Goal: Task Accomplishment & Management: Manage account settings

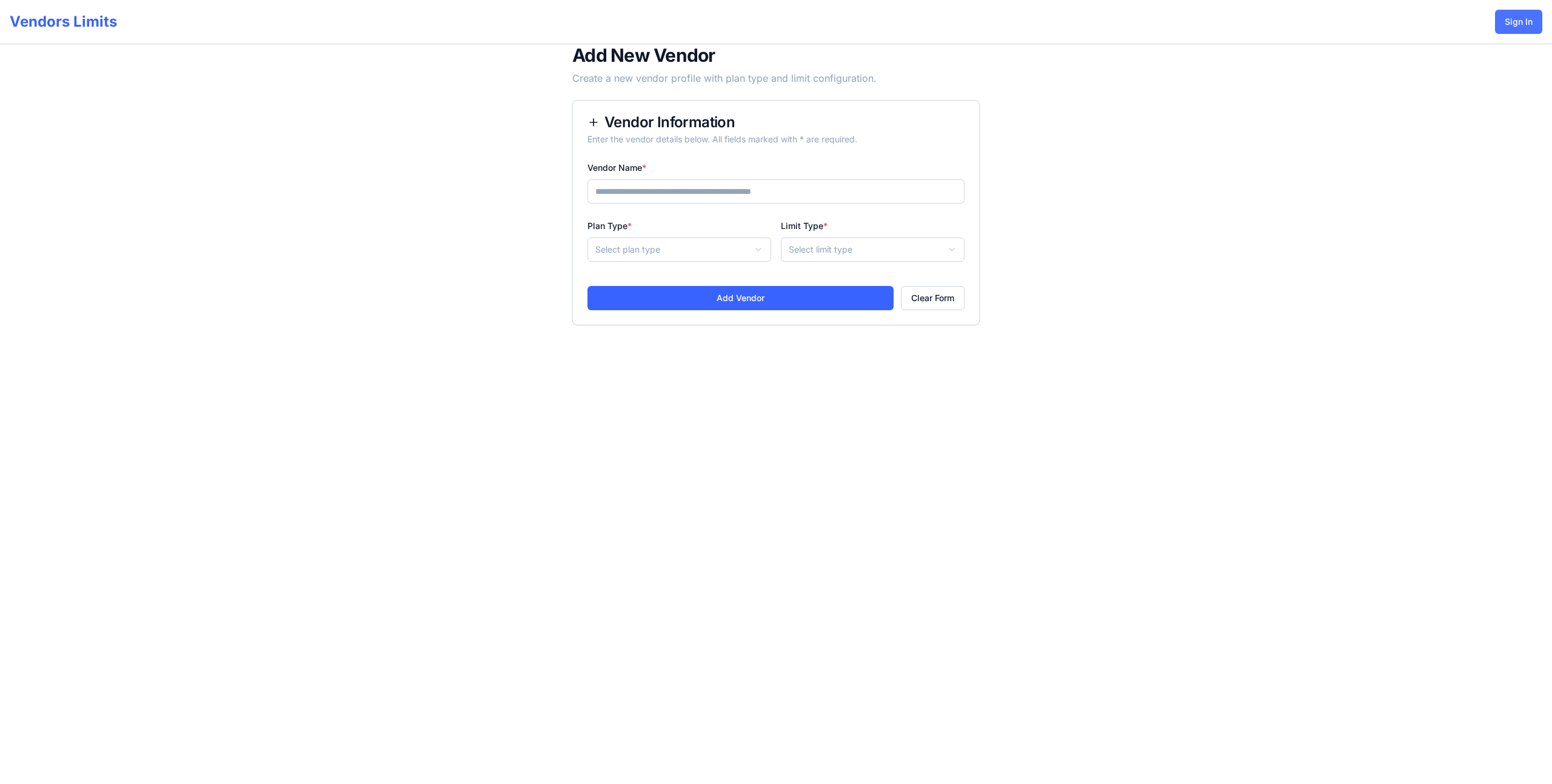
click at [1509, 25] on button "Sign In" at bounding box center [1519, 22] width 48 height 25
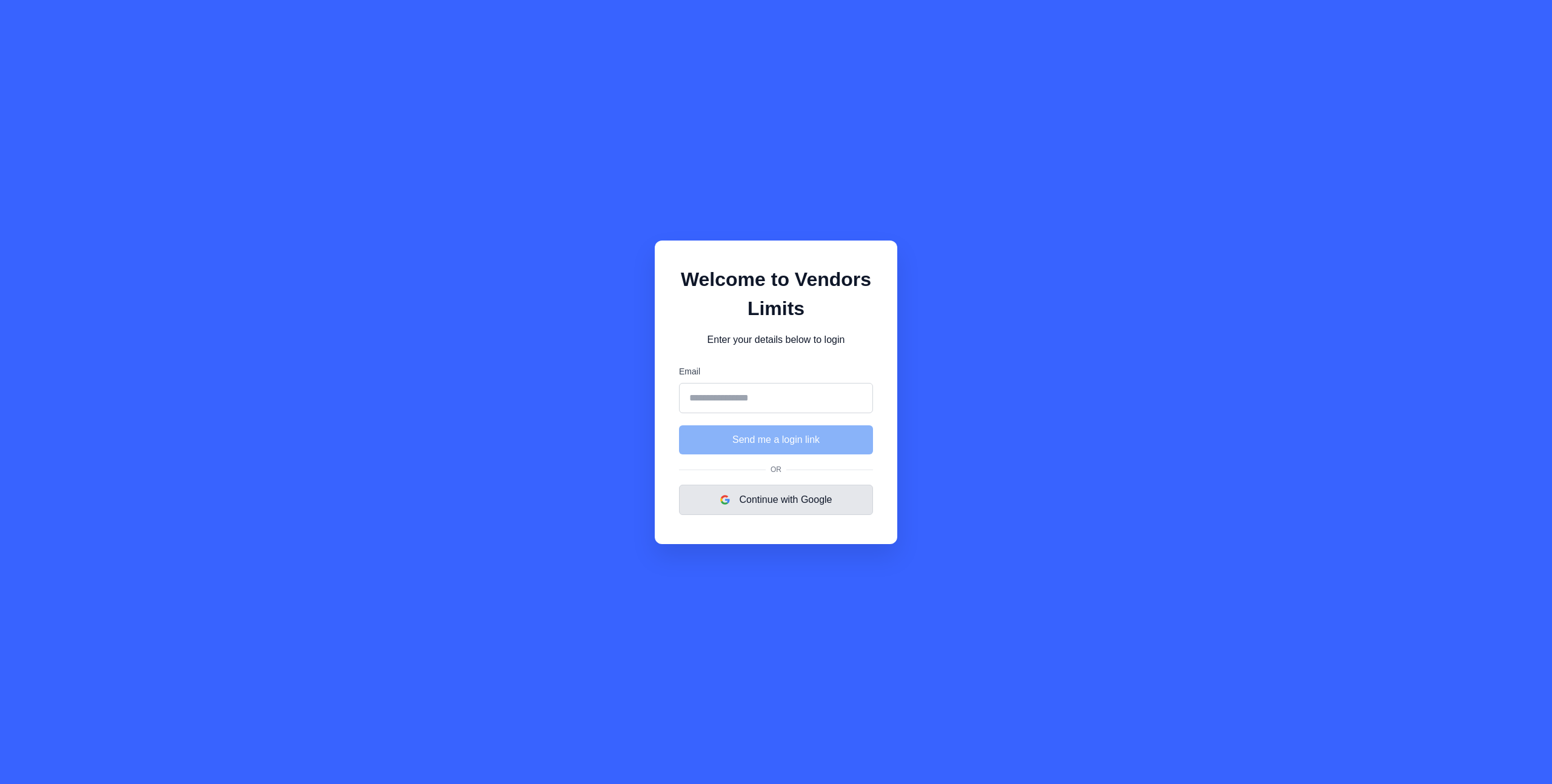
click at [756, 509] on button "Continue with Google" at bounding box center [775, 499] width 194 height 30
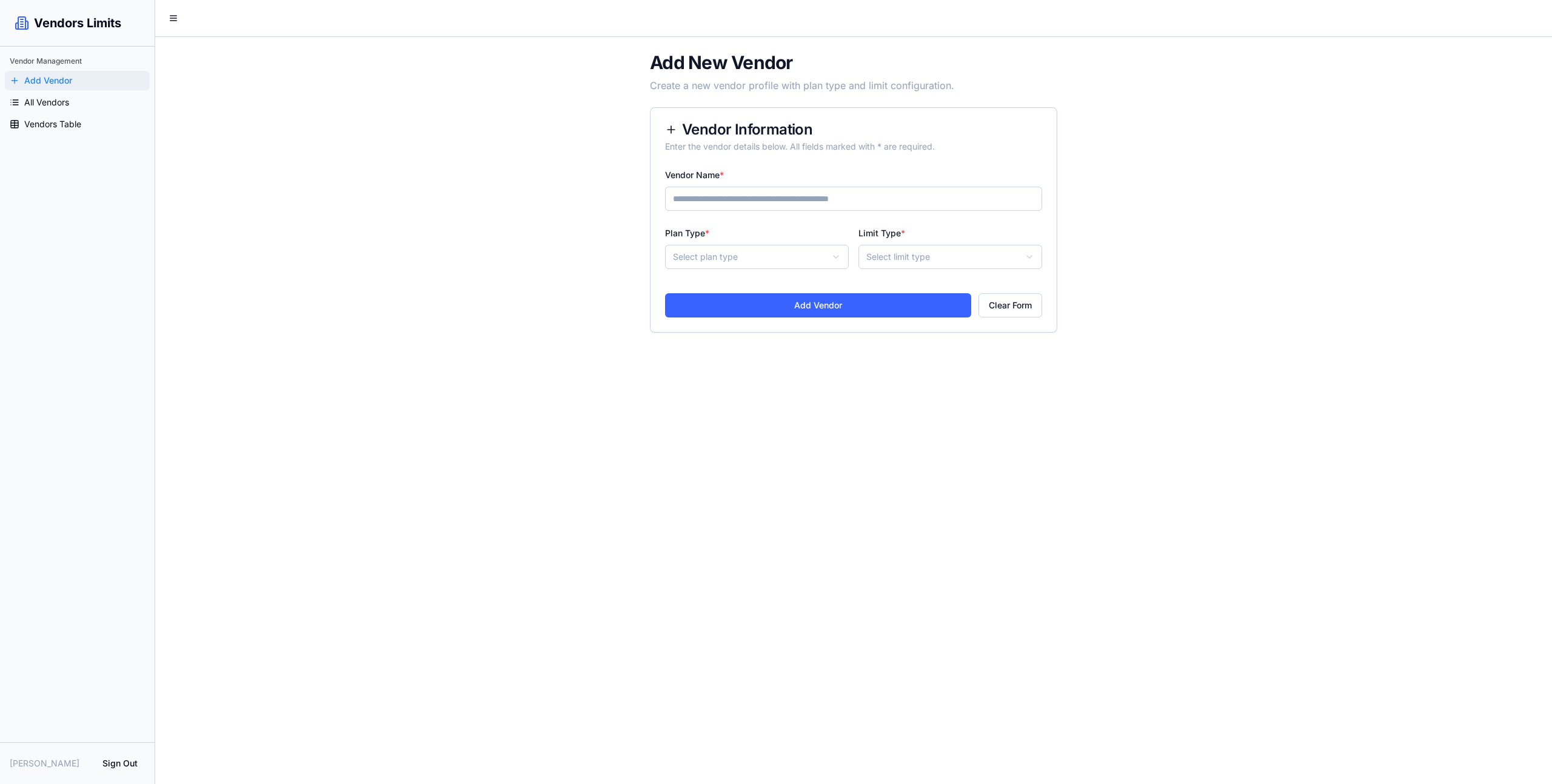
click at [798, 499] on main "**********" at bounding box center [853, 392] width 1397 height 784
click at [137, 760] on button "Sign Out" at bounding box center [120, 763] width 50 height 22
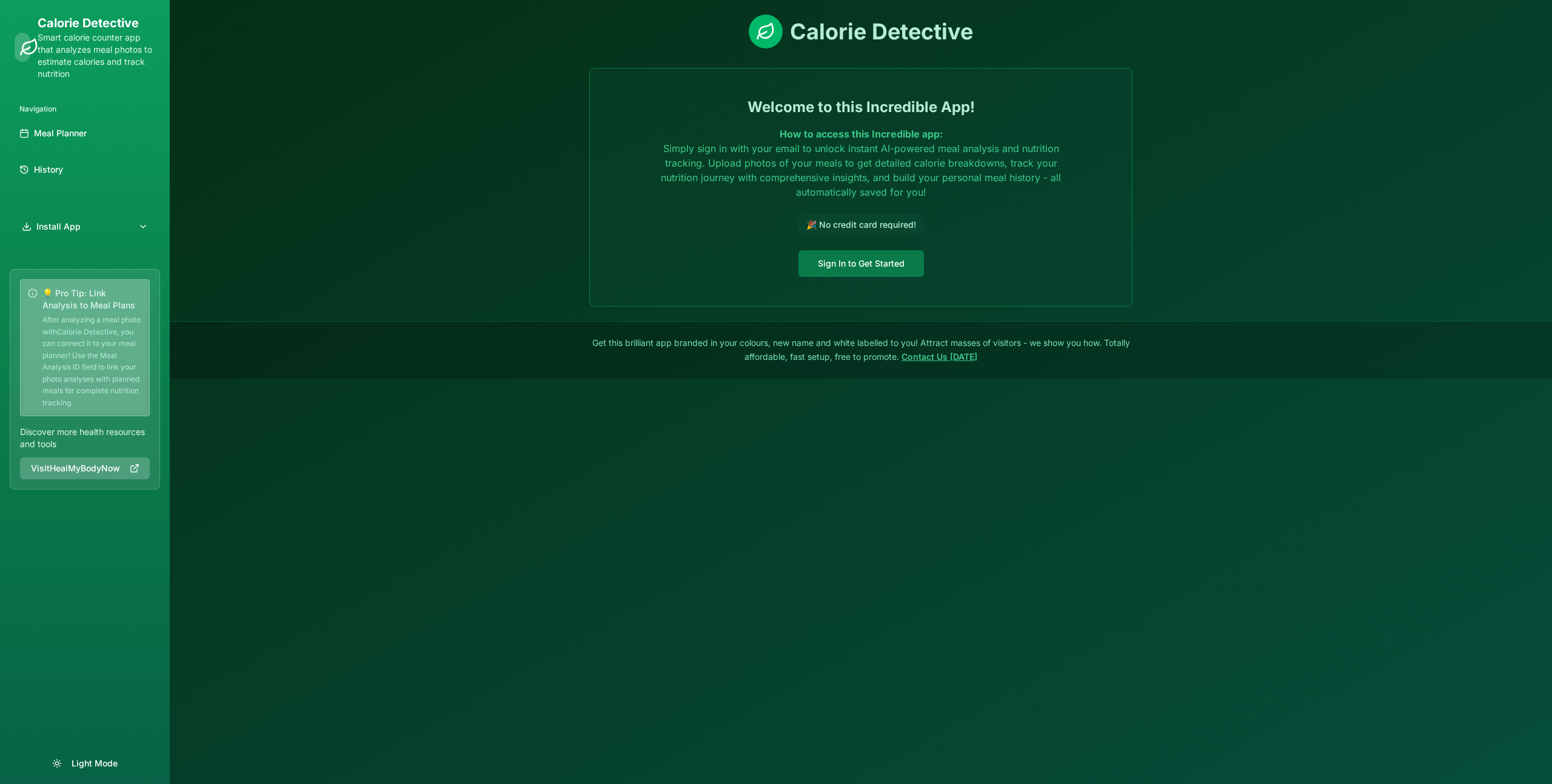
click at [864, 271] on button "Sign In to Get Started" at bounding box center [861, 264] width 126 height 27
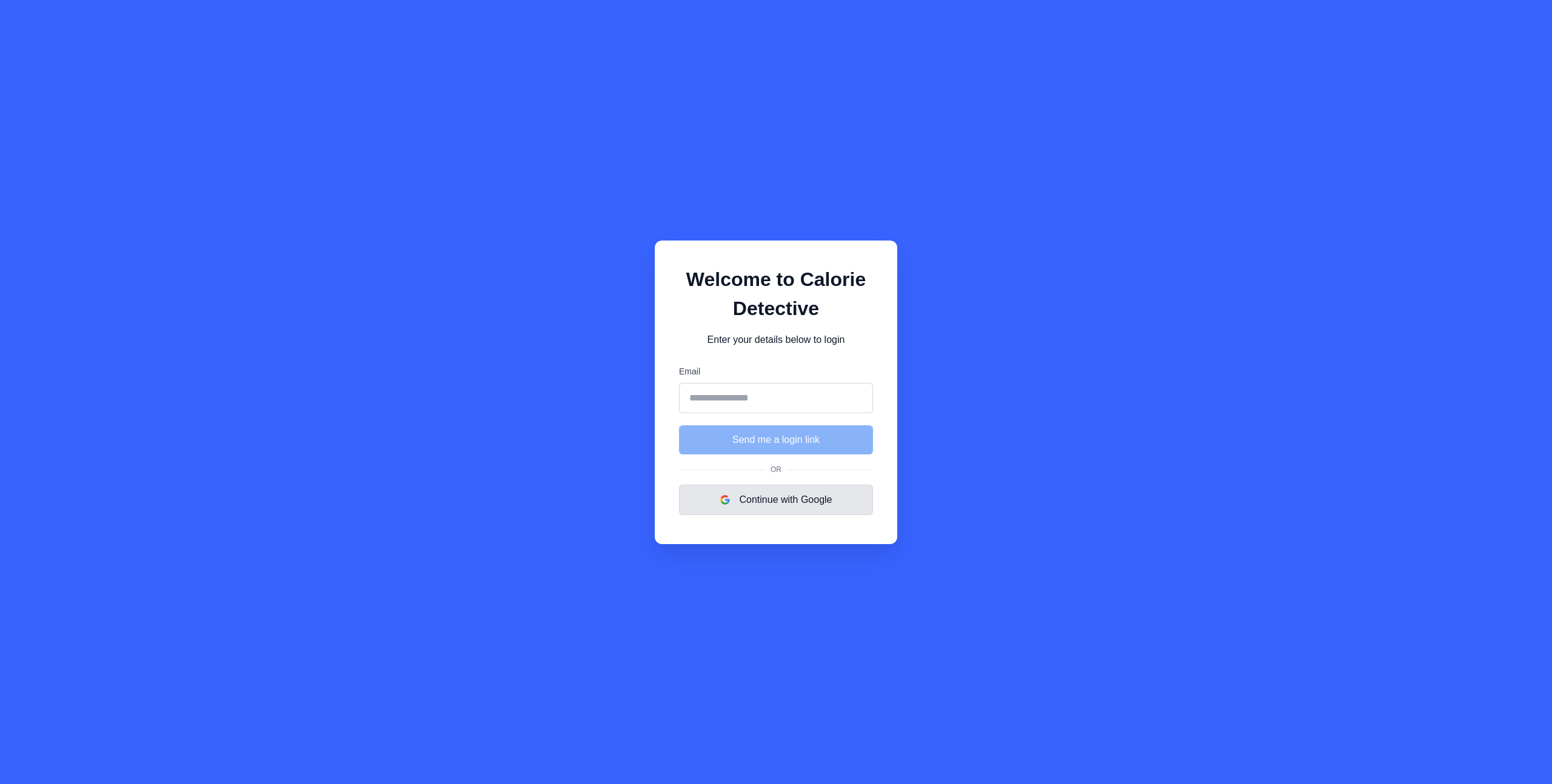
click at [811, 508] on button "Continue with Google" at bounding box center [775, 499] width 194 height 30
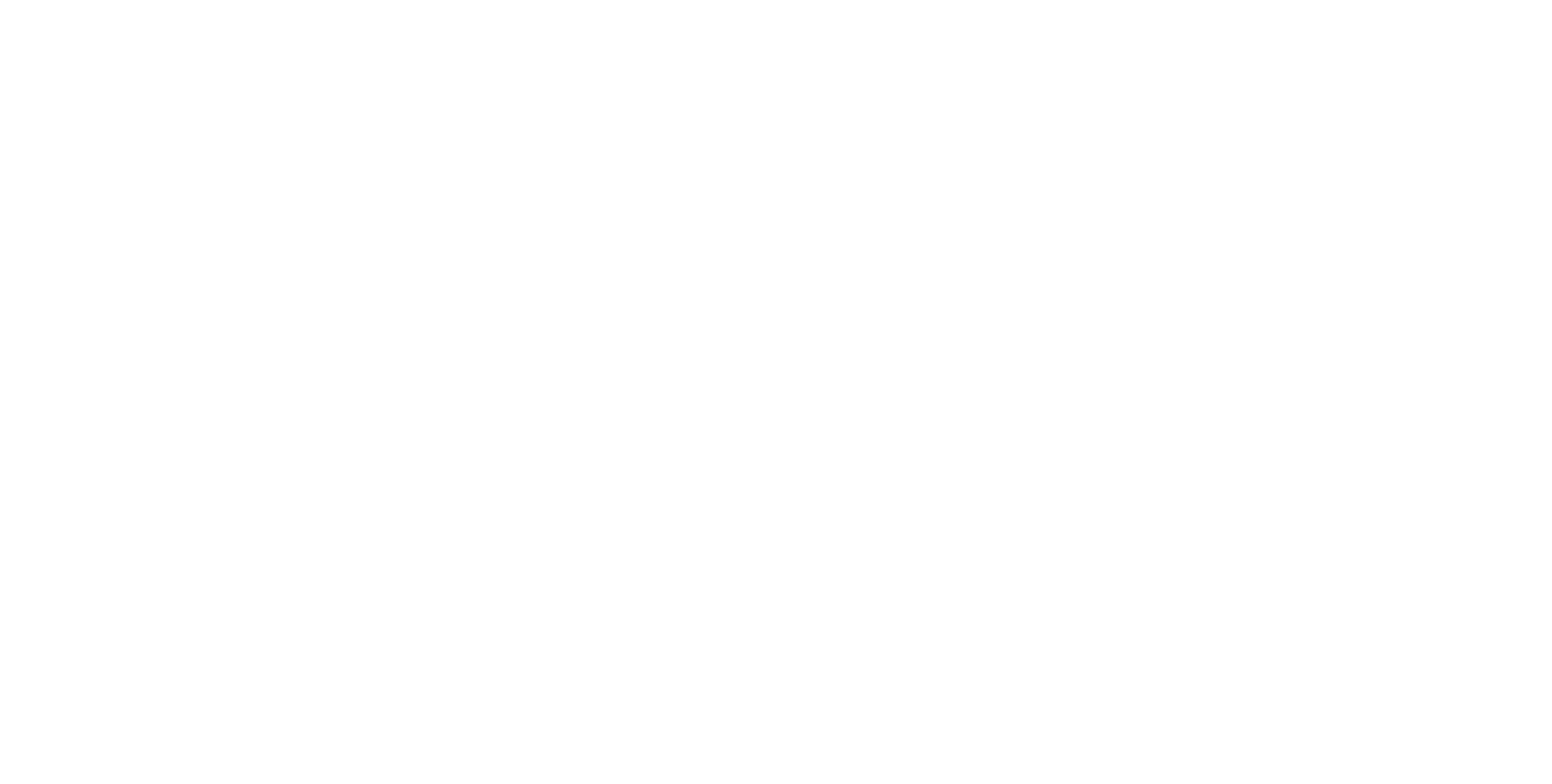
click at [811, 0] on html at bounding box center [776, 0] width 1552 height 0
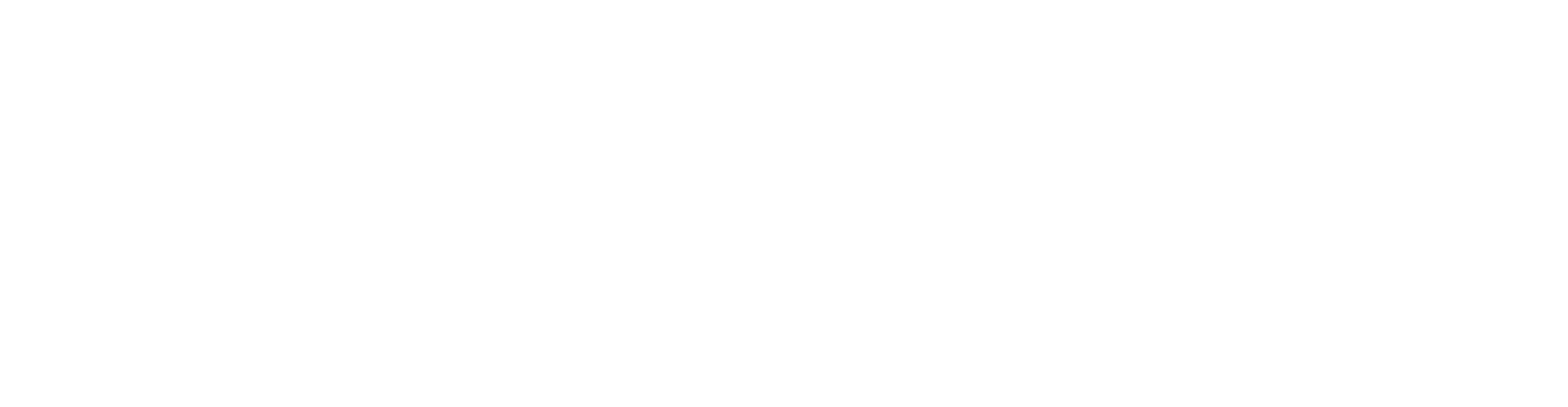
click at [538, 0] on html at bounding box center [784, 0] width 1568 height 0
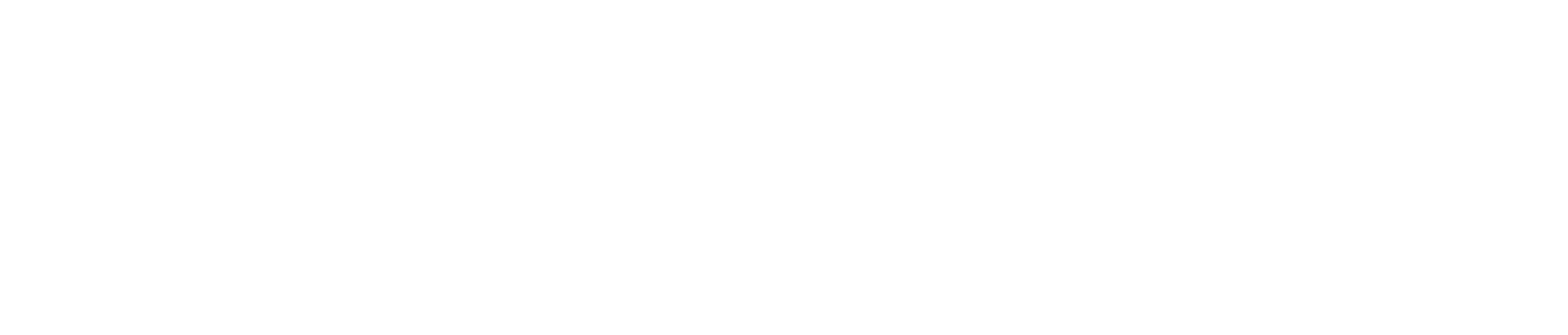
click at [695, 0] on html at bounding box center [784, 0] width 1568 height 0
click at [725, 0] on html at bounding box center [784, 0] width 1568 height 0
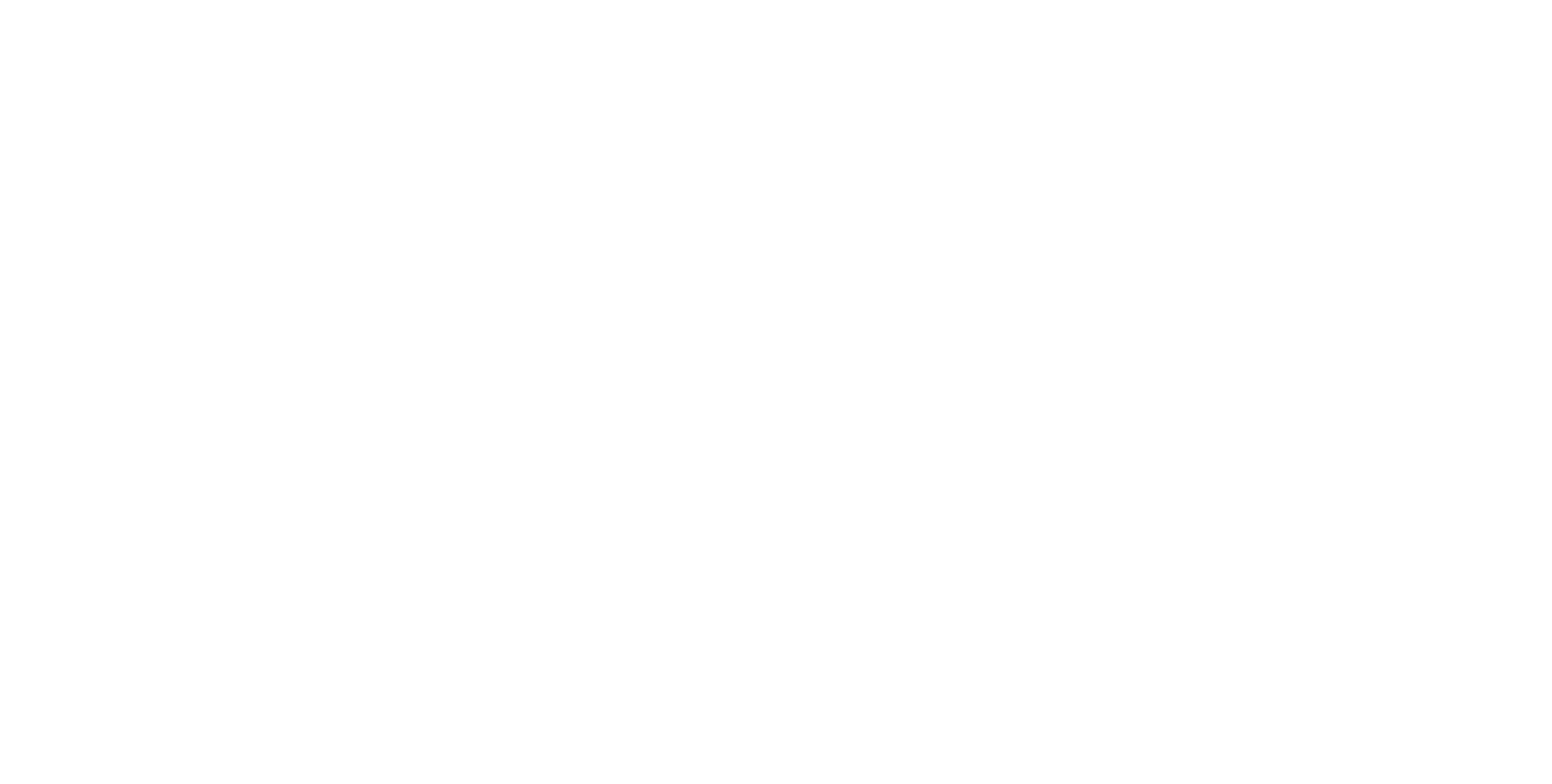
click at [864, 0] on html at bounding box center [776, 0] width 1552 height 0
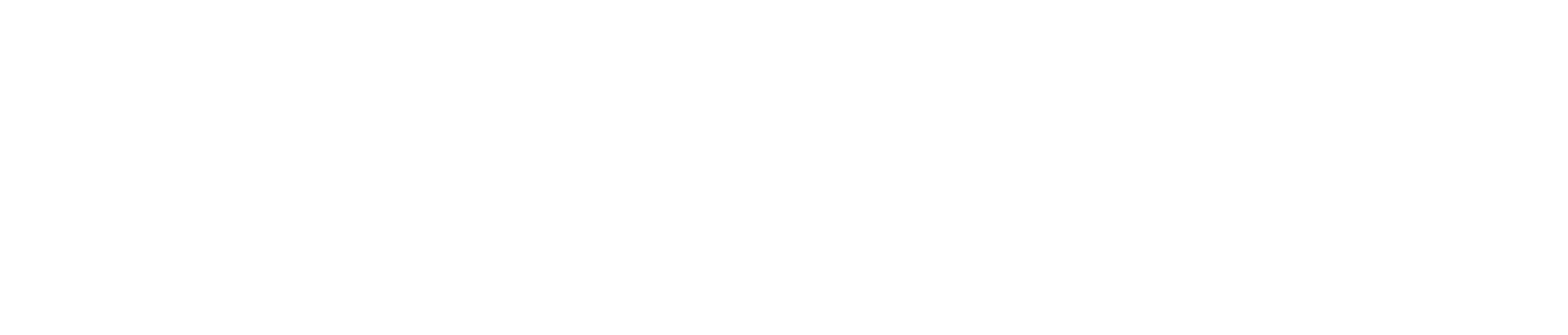
click at [499, 0] on html at bounding box center [784, 0] width 1568 height 0
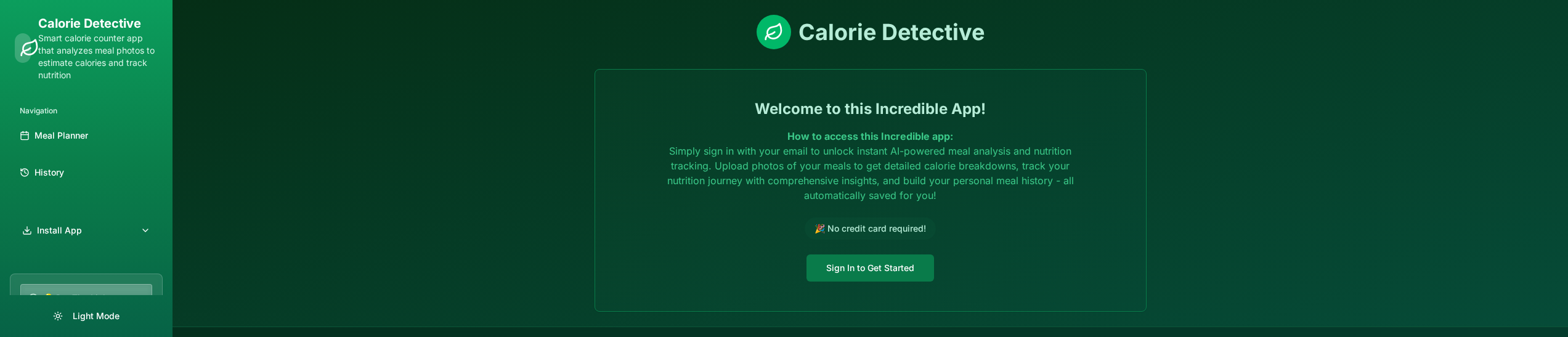
click at [871, 275] on button "Sign In to Get Started" at bounding box center [870, 268] width 128 height 27
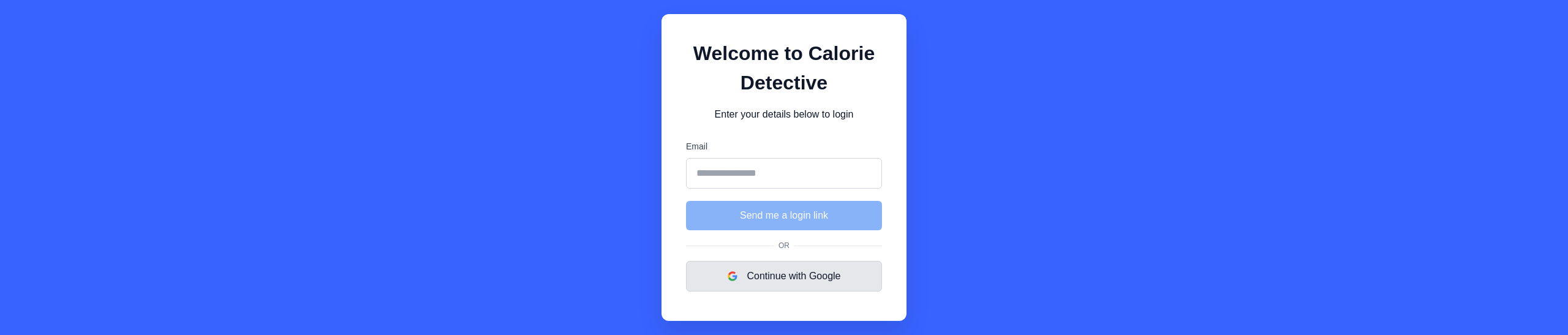
click at [841, 277] on button "Continue with Google" at bounding box center [783, 276] width 196 height 31
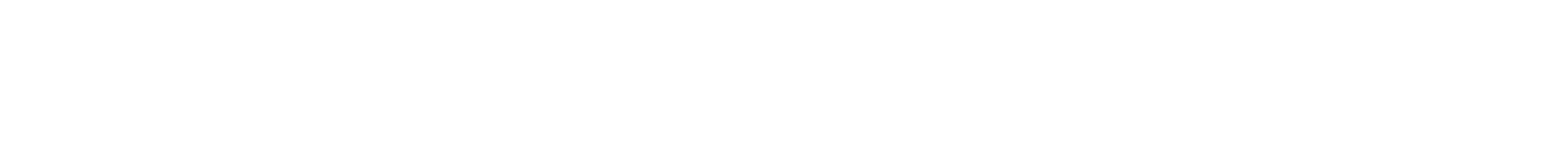
click at [546, 0] on html at bounding box center [784, 0] width 1568 height 0
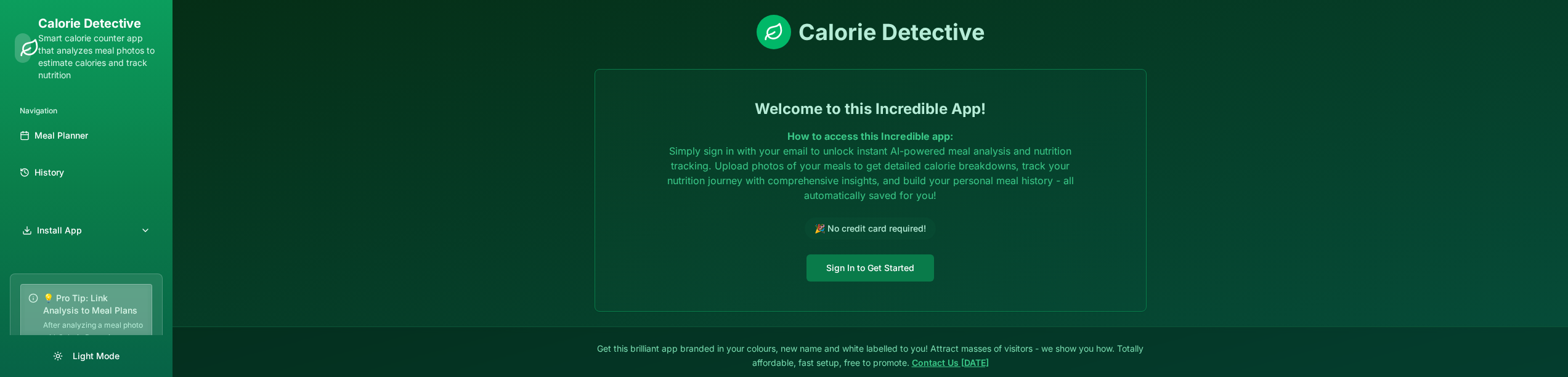
click at [876, 168] on button "Sign In to Get Started" at bounding box center [870, 268] width 128 height 27
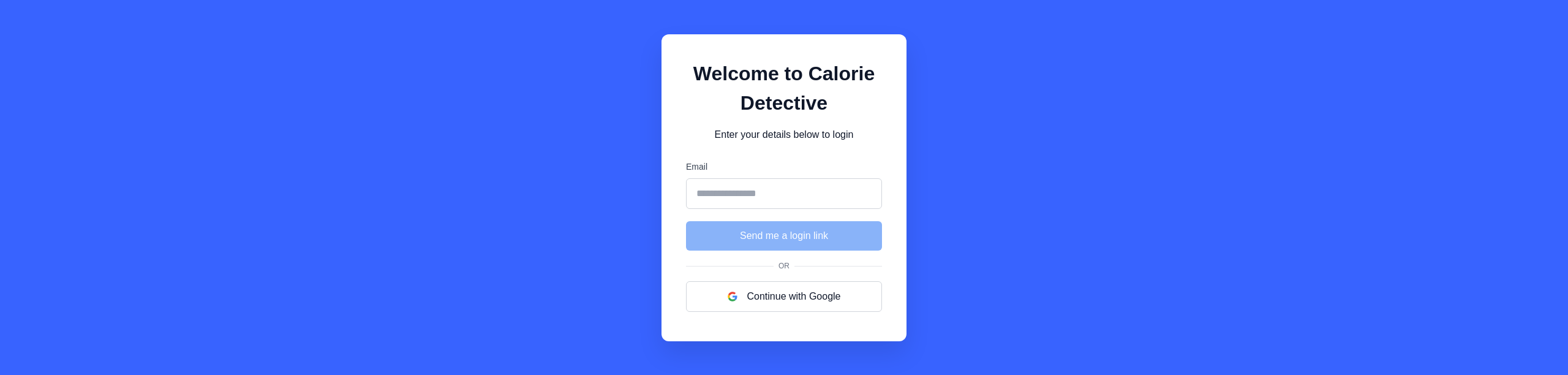
click at [770, 168] on input "Email" at bounding box center [783, 193] width 196 height 31
click at [696, 168] on div "Or" at bounding box center [783, 266] width 196 height 11
click at [779, 168] on button "Continue with Google" at bounding box center [783, 296] width 196 height 31
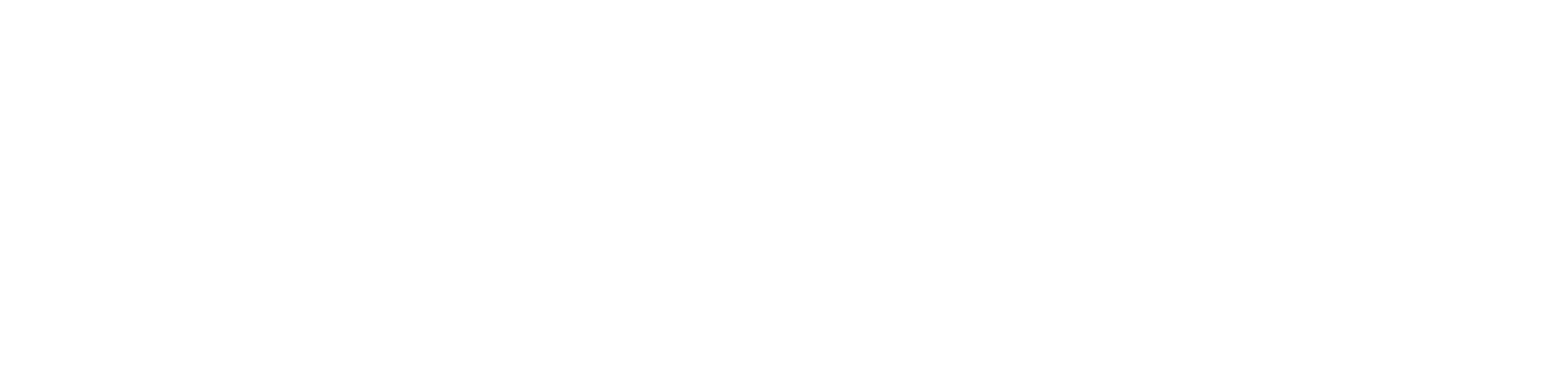
click at [753, 0] on html at bounding box center [784, 0] width 1568 height 0
